Goal: Transaction & Acquisition: Purchase product/service

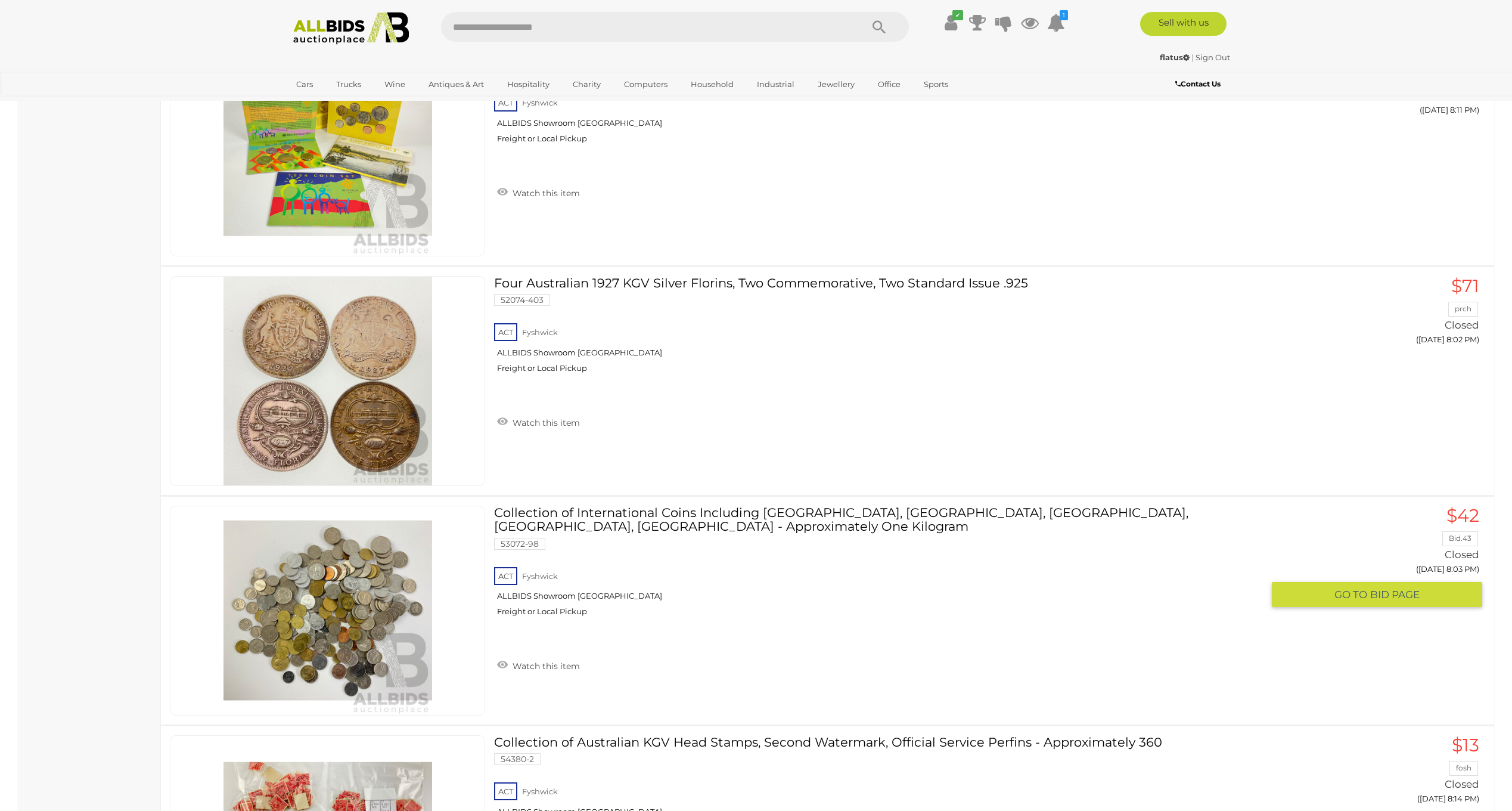
scroll to position [3778, 0]
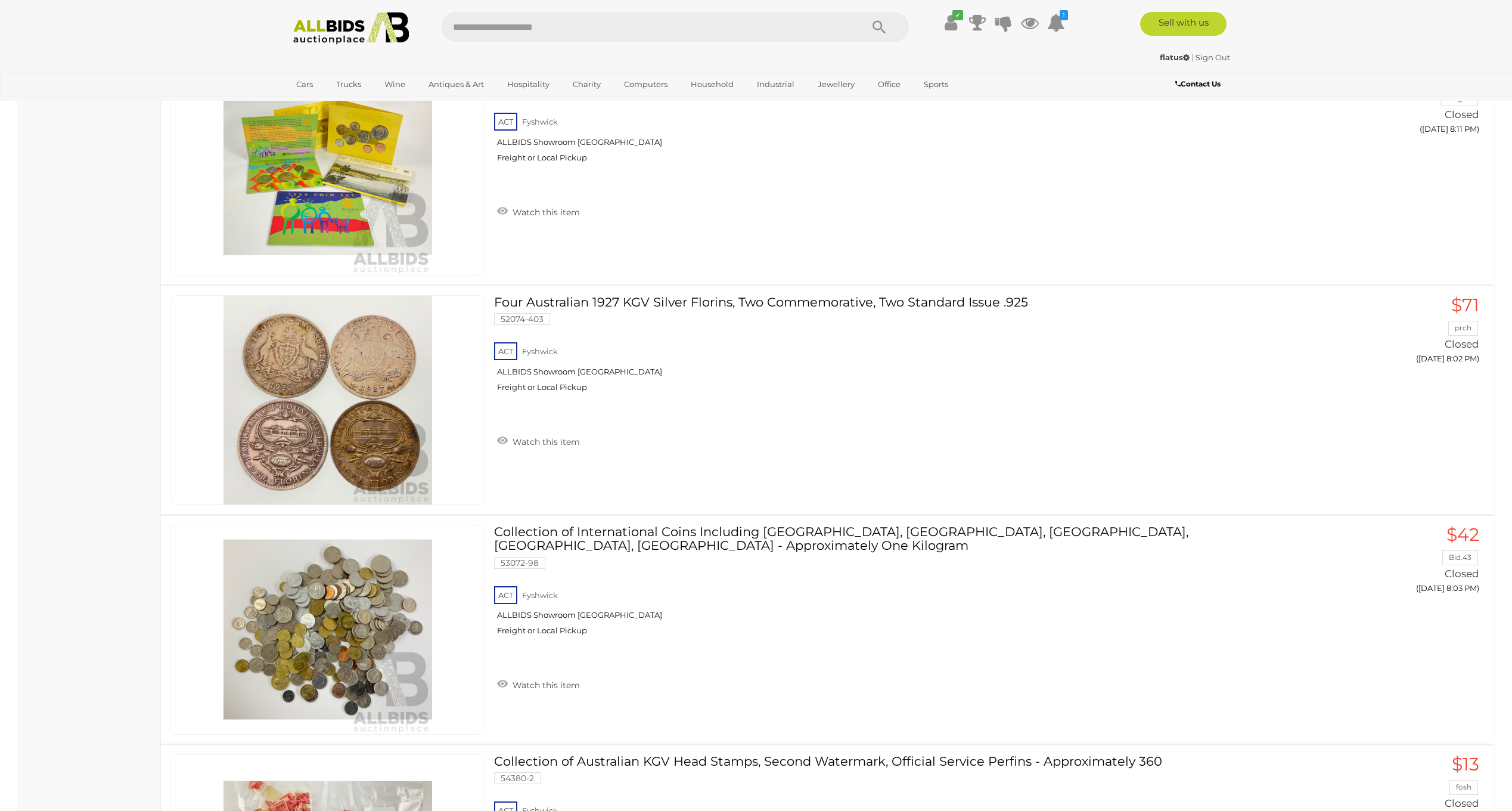
click at [380, 34] on img at bounding box center [351, 29] width 129 height 33
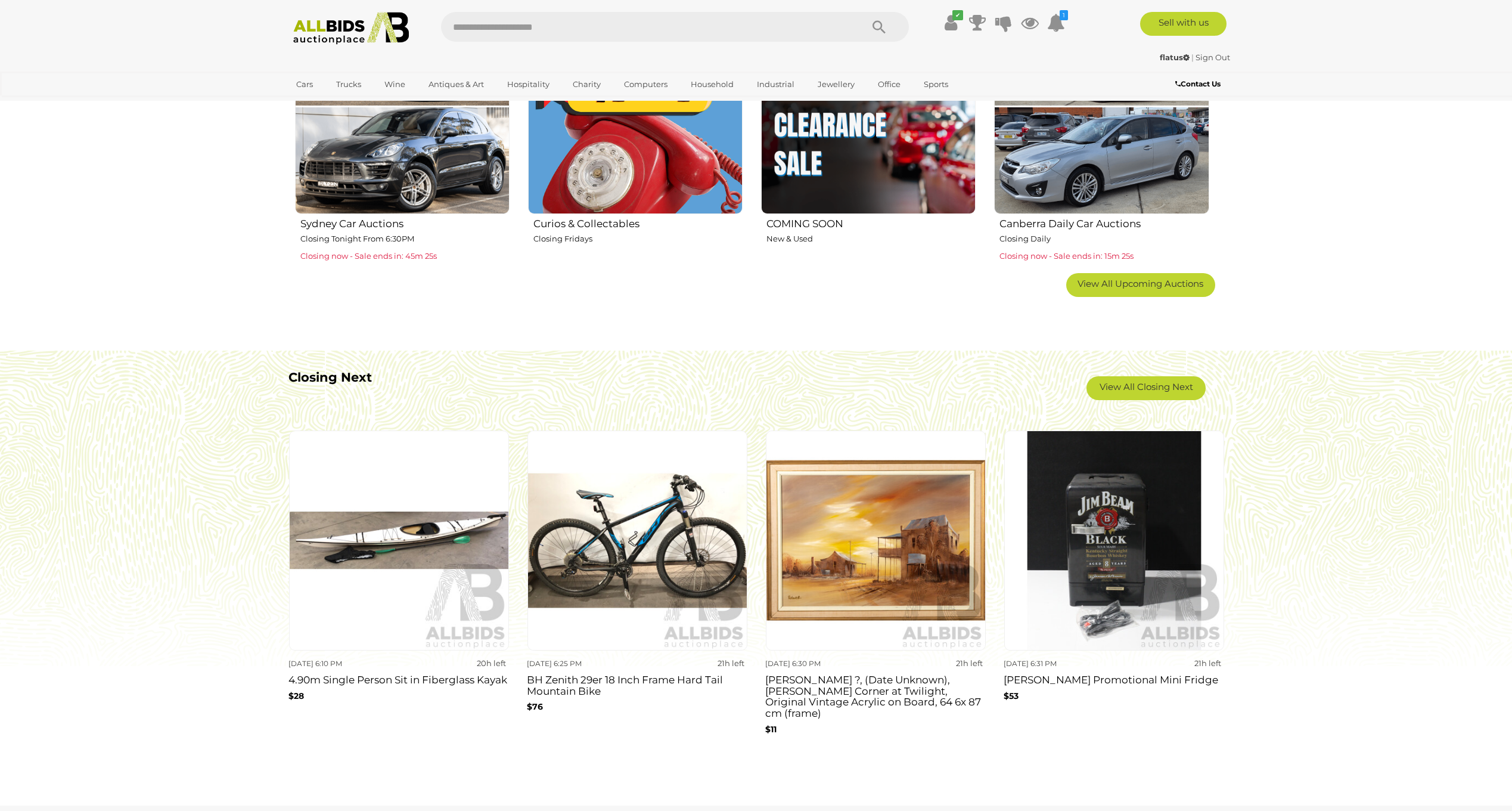
scroll to position [835, 0]
click at [1144, 388] on link "View All Closing Next" at bounding box center [1146, 387] width 119 height 24
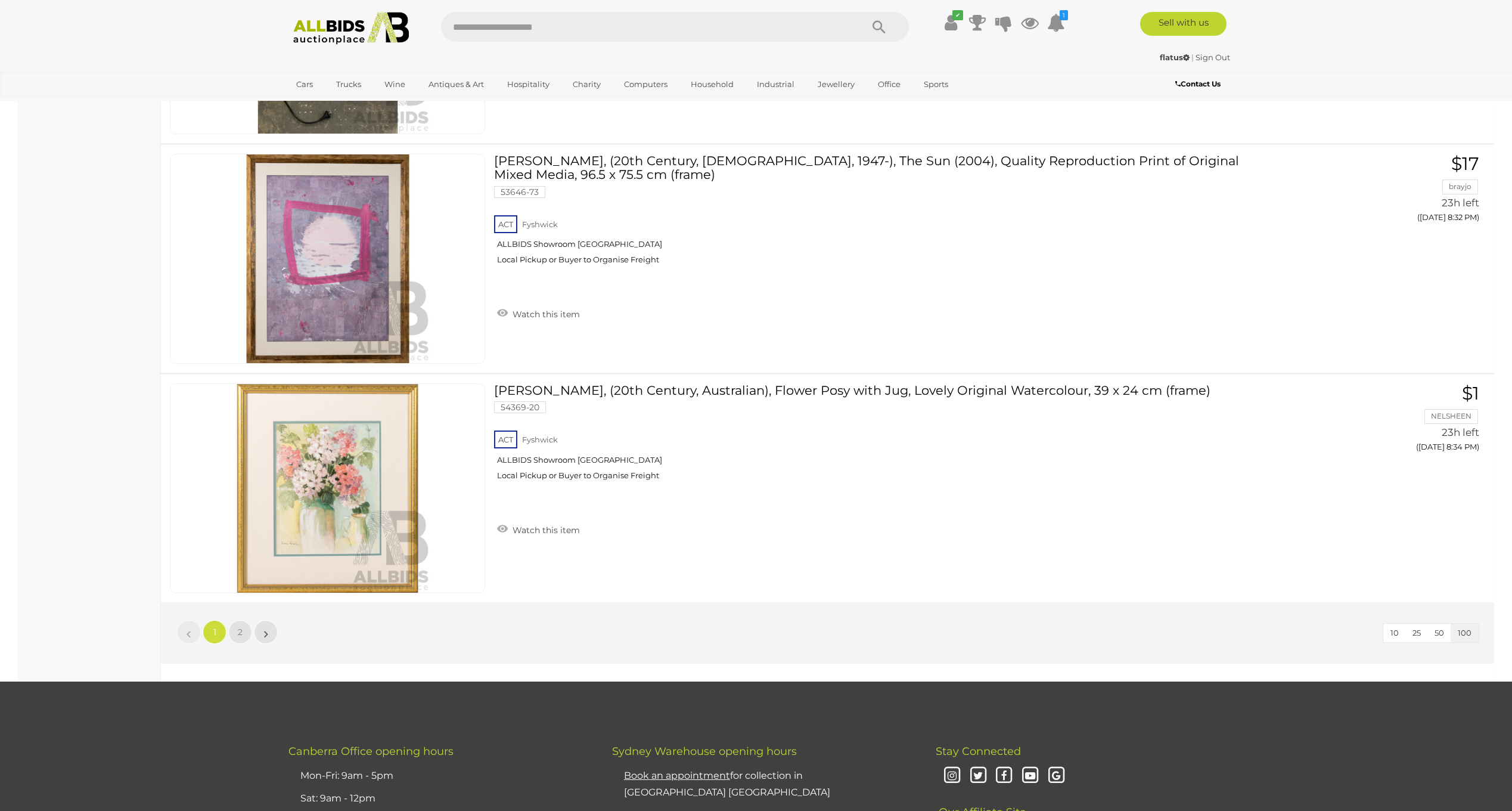
scroll to position [22536, 0]
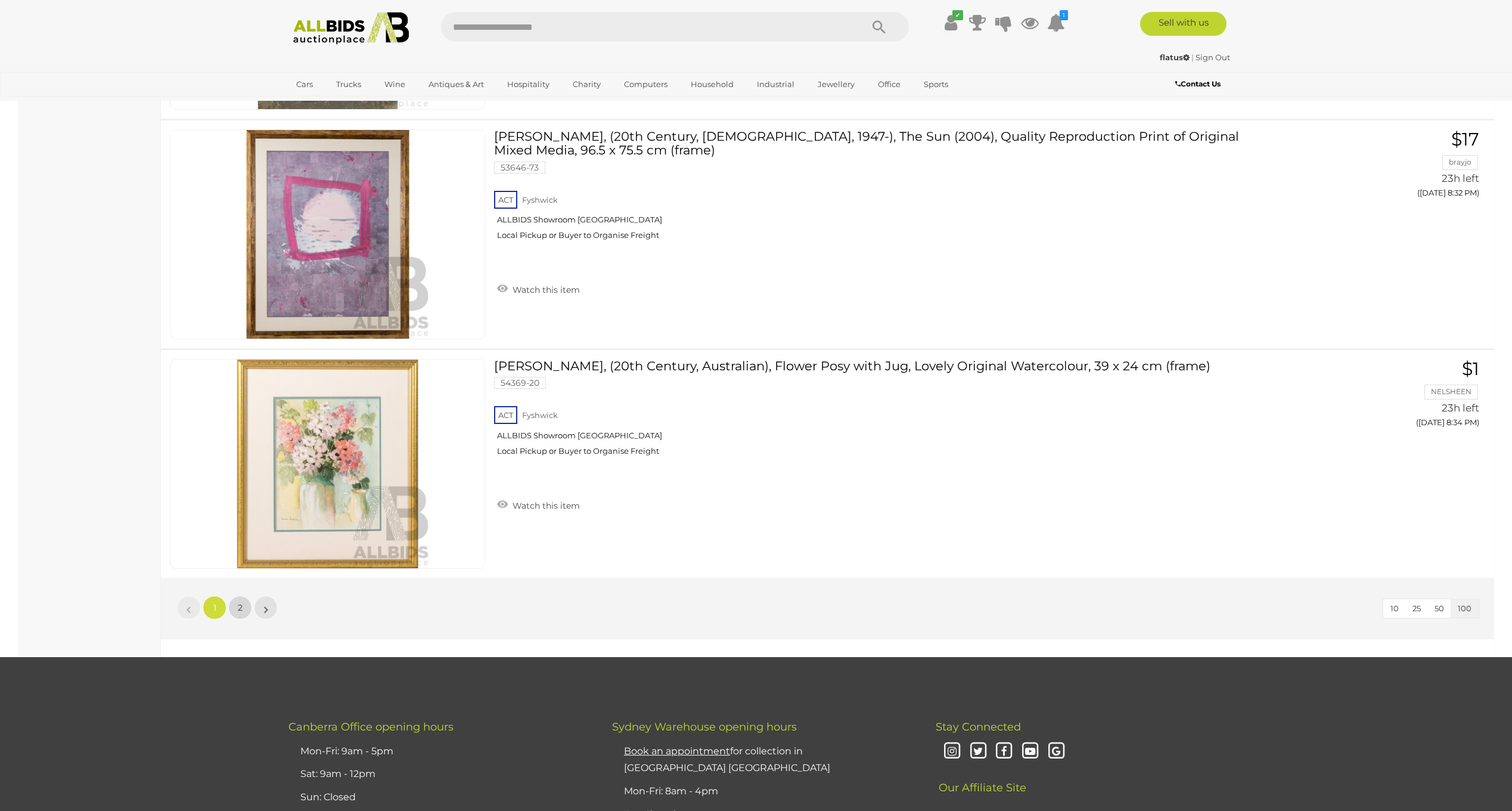
click at [236, 611] on link "2" at bounding box center [240, 607] width 24 height 24
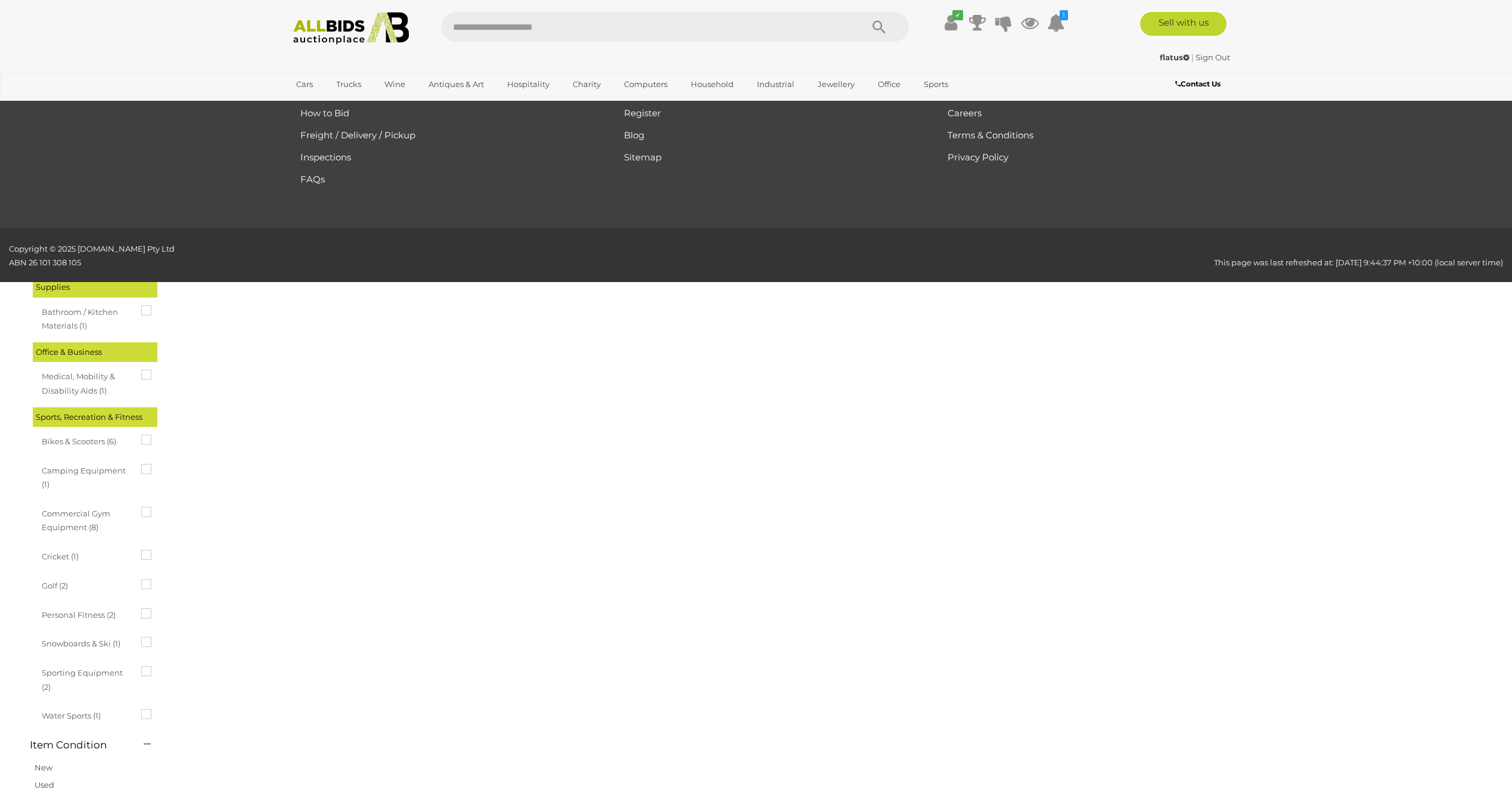
scroll to position [41, 0]
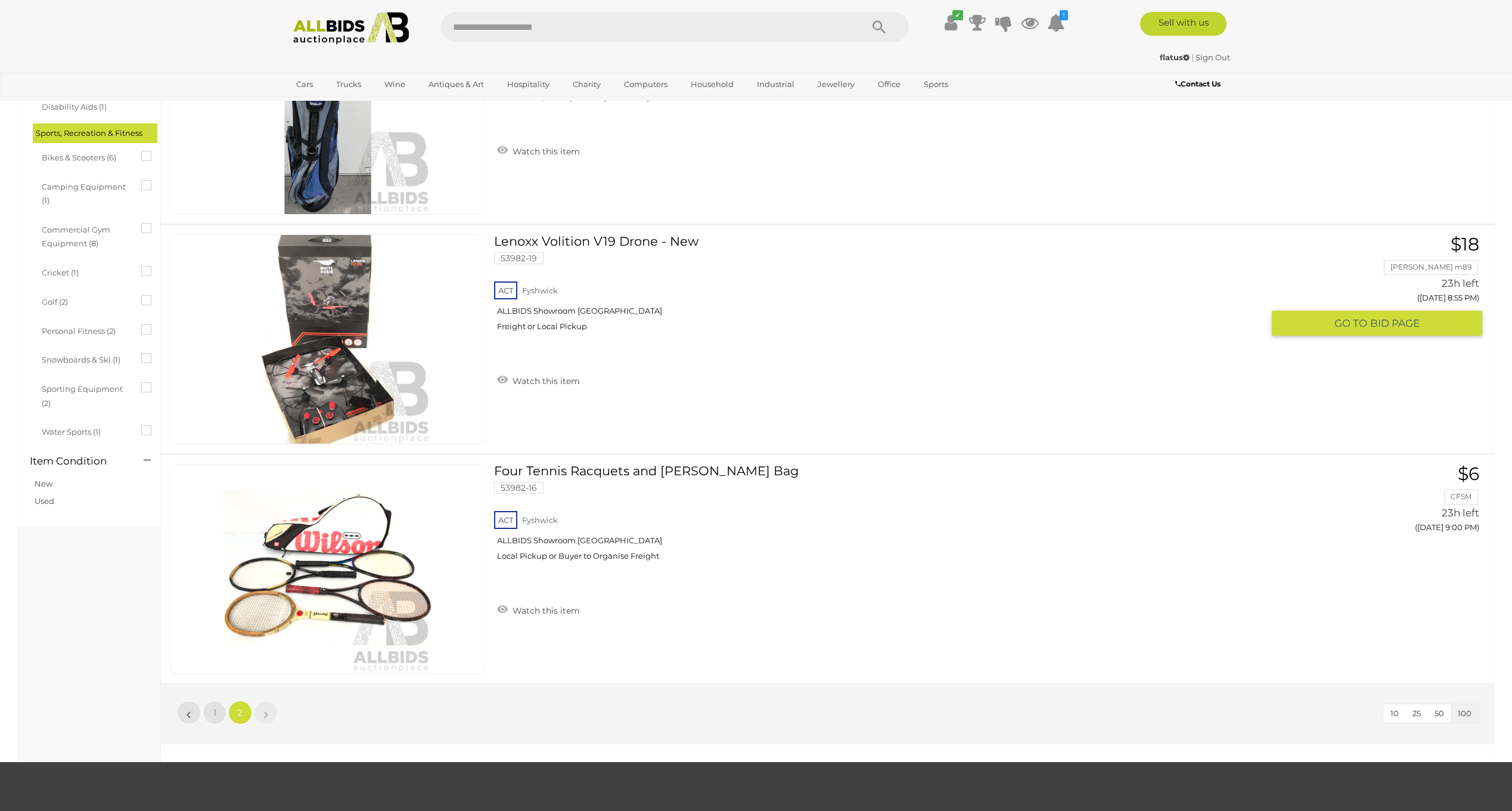
scroll to position [876, 0]
